Goal: Find specific page/section: Find specific page/section

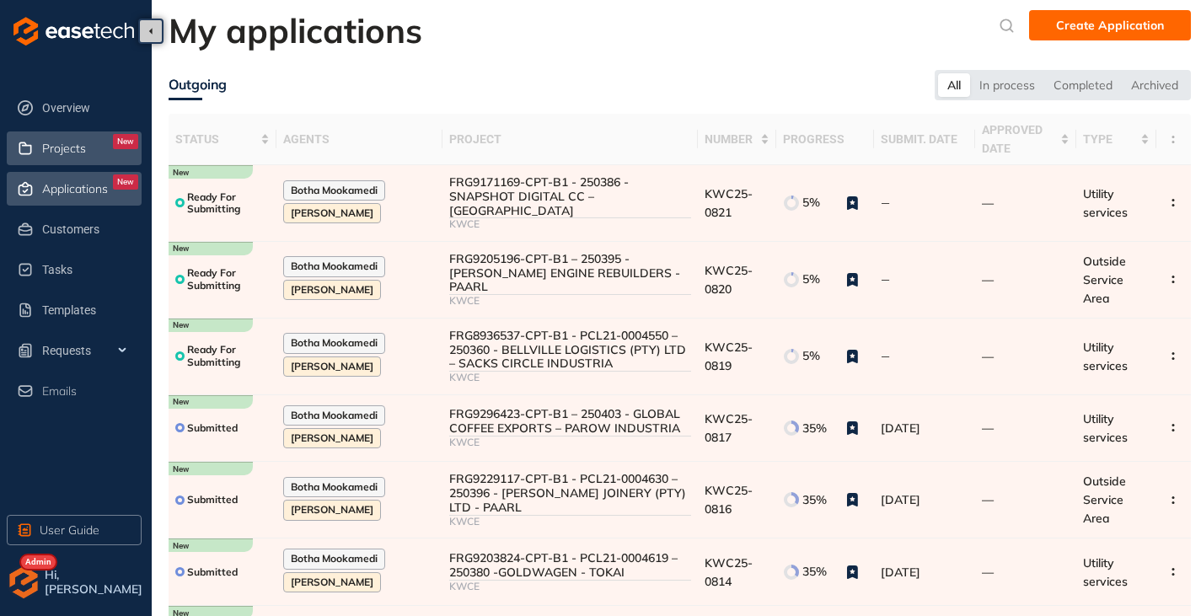
click at [65, 144] on span "Projects" at bounding box center [64, 149] width 44 height 14
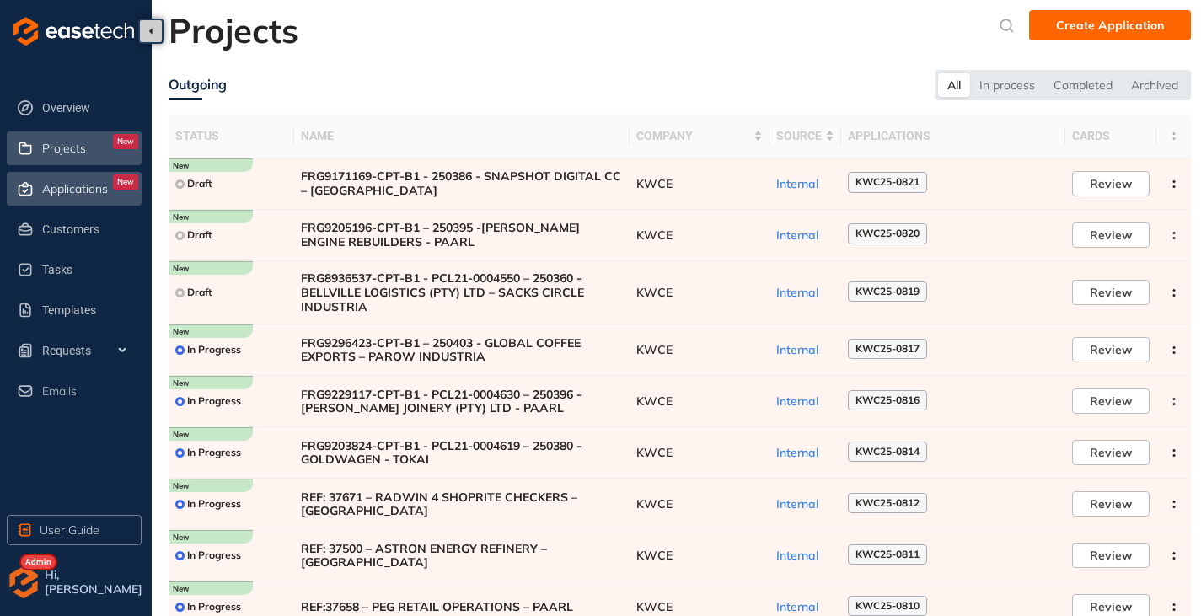
click at [65, 190] on span "Applications" at bounding box center [75, 189] width 66 height 14
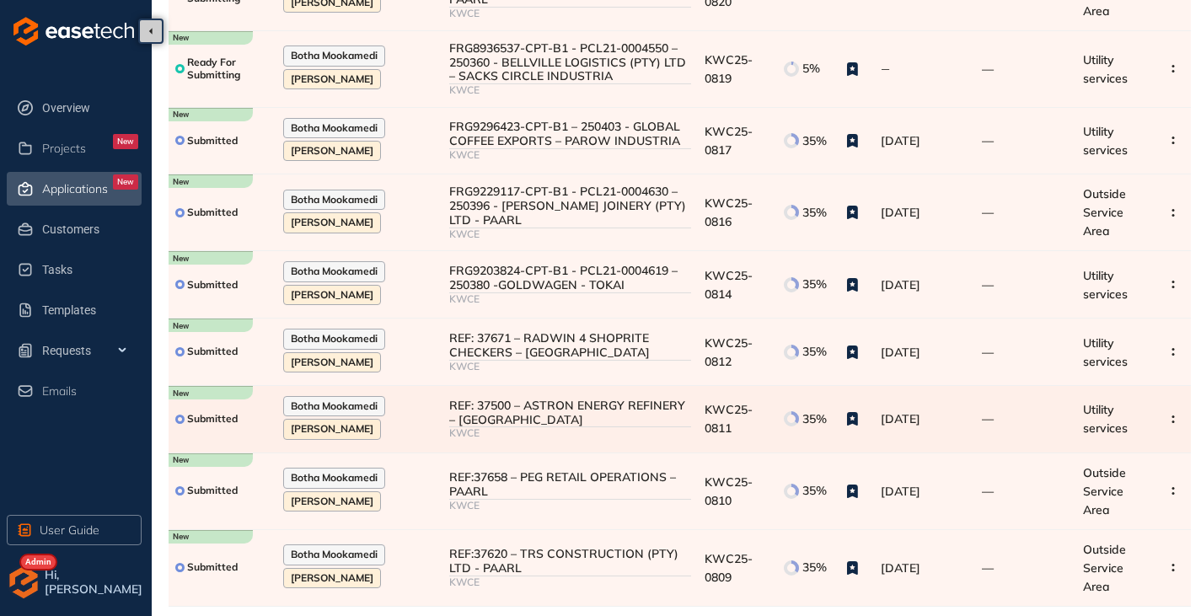
scroll to position [316, 0]
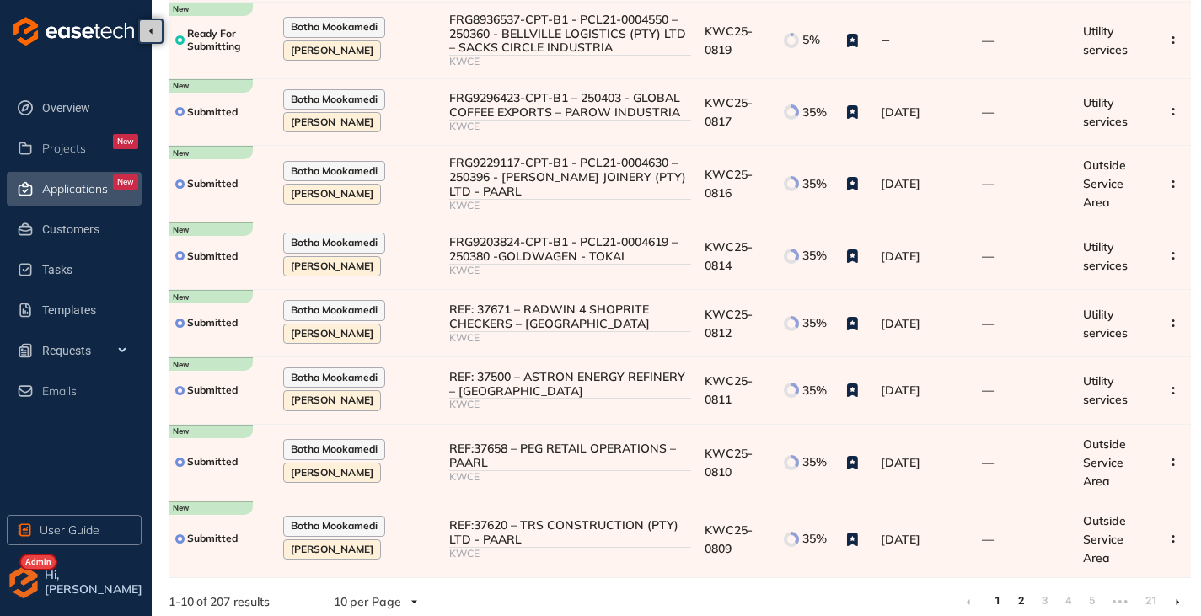
click at [1023, 591] on link "2" at bounding box center [1020, 600] width 17 height 25
